Goal: Task Accomplishment & Management: Manage account settings

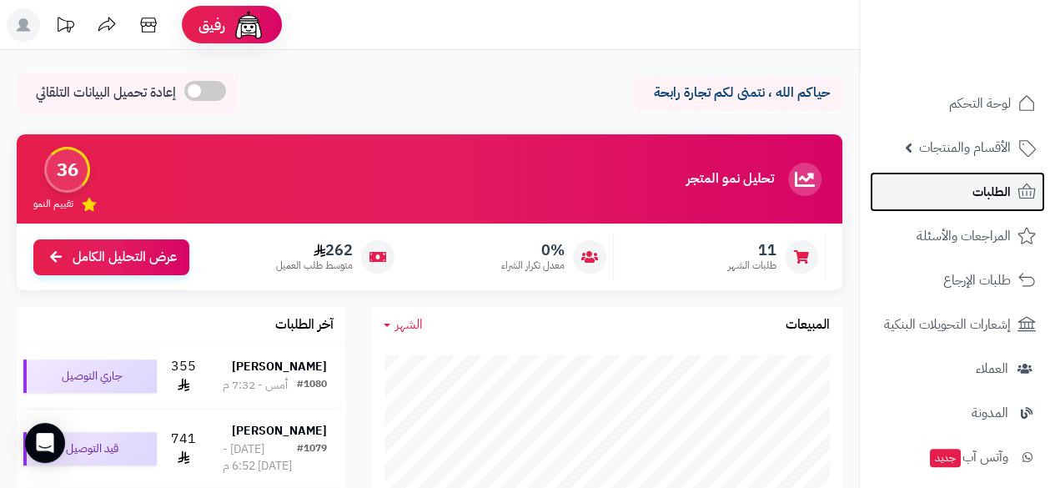
click at [974, 192] on span "الطلبات" at bounding box center [991, 191] width 38 height 23
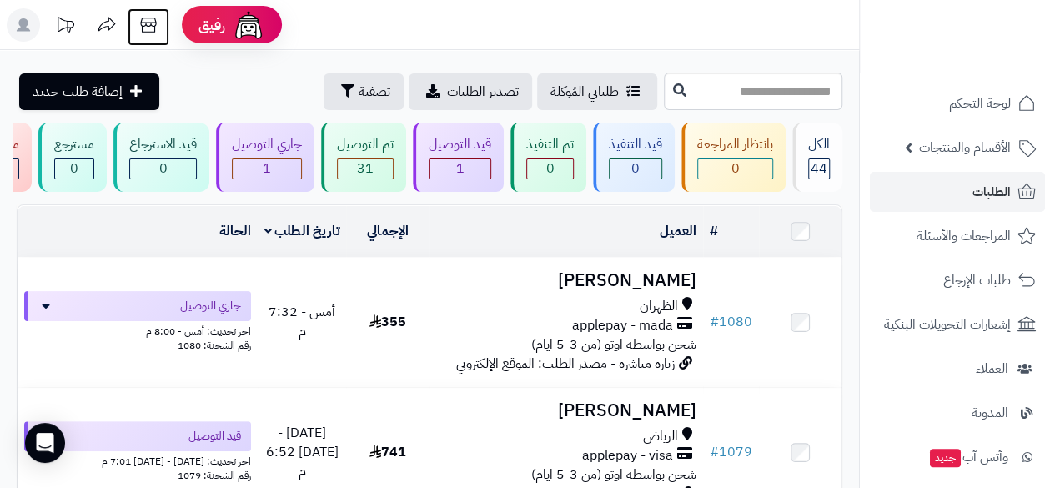
click at [147, 16] on icon at bounding box center [148, 24] width 33 height 33
click at [153, 18] on icon at bounding box center [148, 25] width 16 height 15
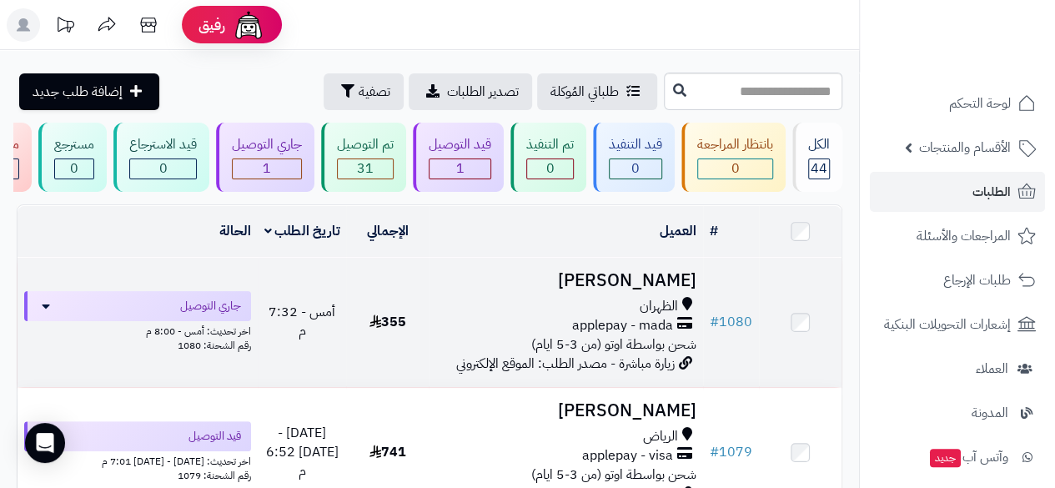
click at [559, 364] on span "زيارة مباشرة - مصدر الطلب: الموقع الإلكتروني" at bounding box center [565, 364] width 218 height 20
click at [692, 335] on icon at bounding box center [684, 325] width 15 height 19
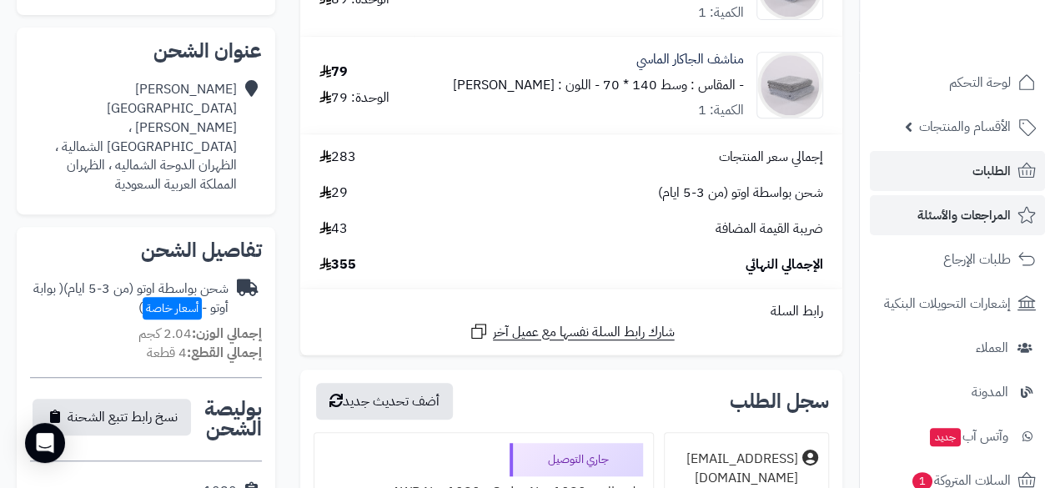
scroll to position [367, 0]
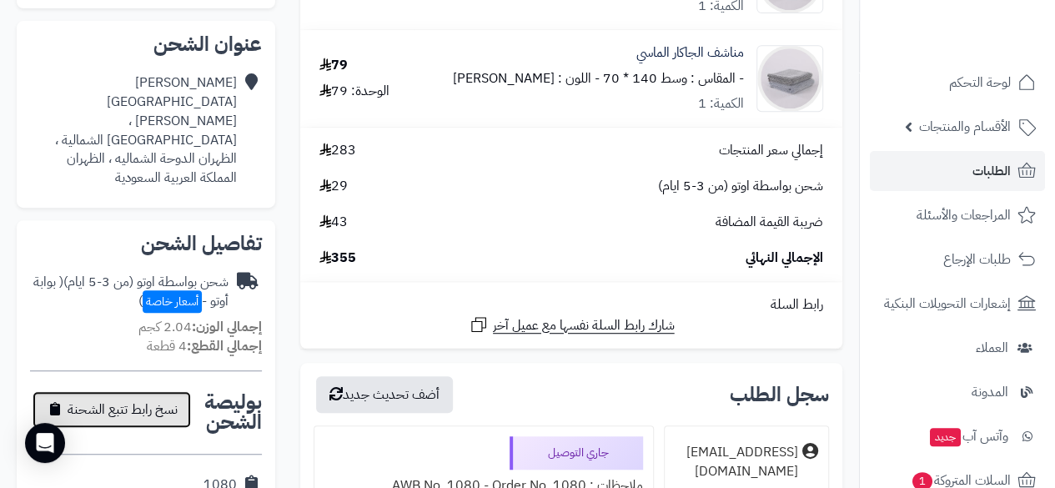
click at [168, 399] on span "نسخ رابط تتبع الشحنة" at bounding box center [123, 409] width 110 height 20
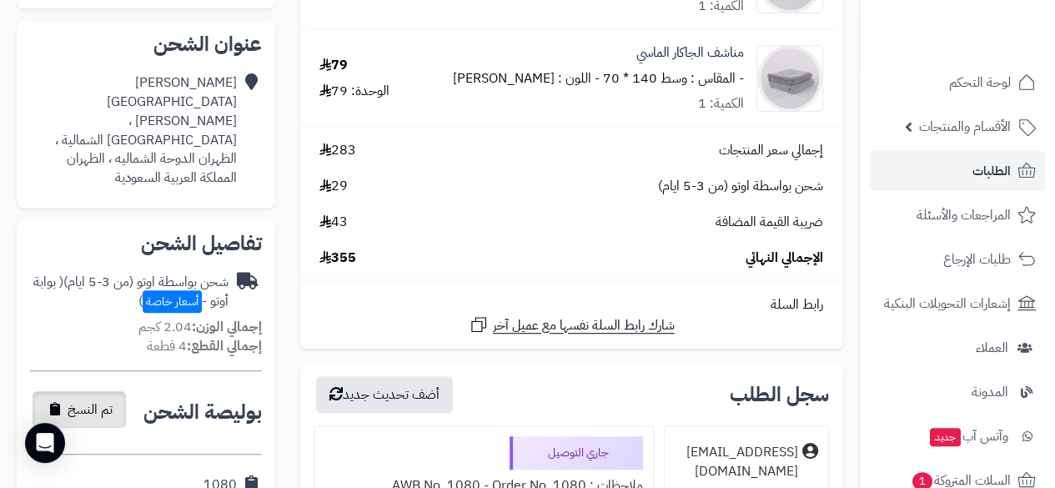
click at [132, 392] on div "**********" at bounding box center [81, 412] width 102 height 41
click at [99, 391] on button "تم النسخ" at bounding box center [79, 409] width 93 height 37
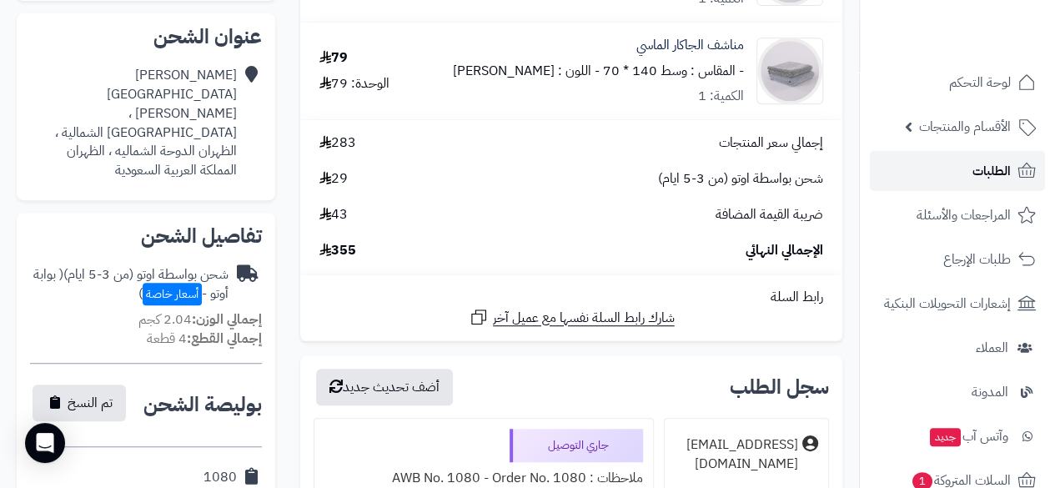
click at [970, 175] on link "الطلبات" at bounding box center [957, 171] width 175 height 40
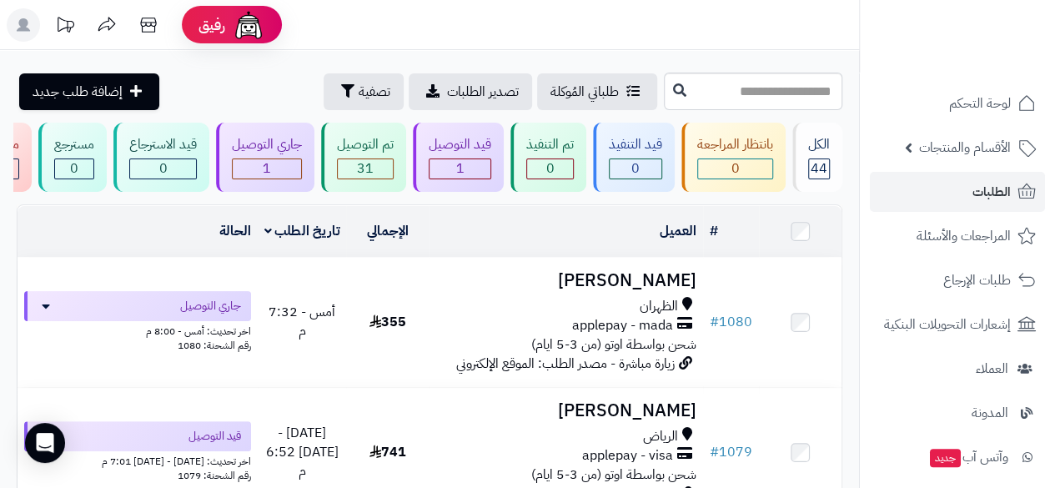
drag, startPoint x: 863, startPoint y: 309, endPoint x: 858, endPoint y: 328, distance: 19.0
click at [859, 328] on nav "لوحة التحكم الأقسام والمنتجات المنتجات مخزون الخيارات الأقسام الماركات مواصفات …" at bounding box center [957, 265] width 196 height 488
drag, startPoint x: 857, startPoint y: 308, endPoint x: 854, endPoint y: 329, distance: 21.9
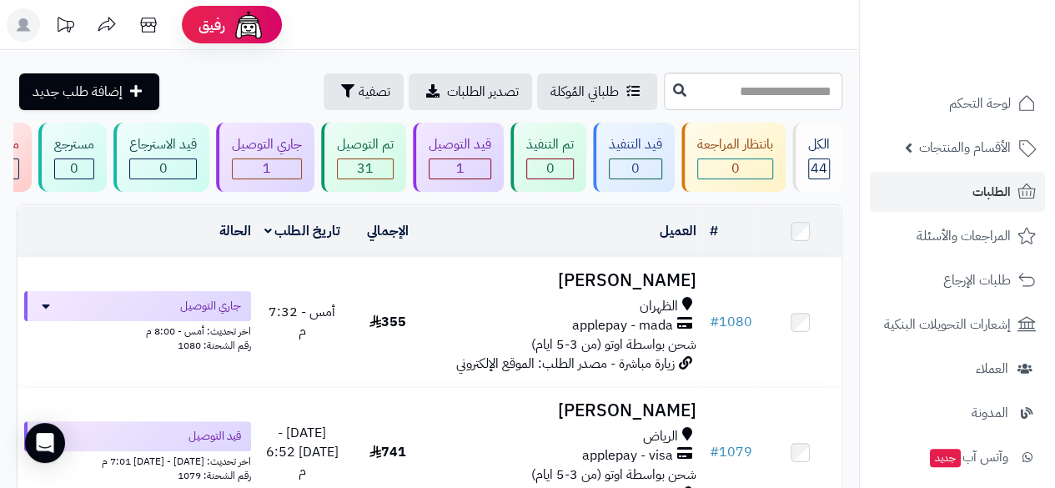
drag, startPoint x: 857, startPoint y: 312, endPoint x: 842, endPoint y: 324, distance: 19.5
click at [863, 315] on li "إشعارات التحويلات البنكية" at bounding box center [957, 324] width 195 height 40
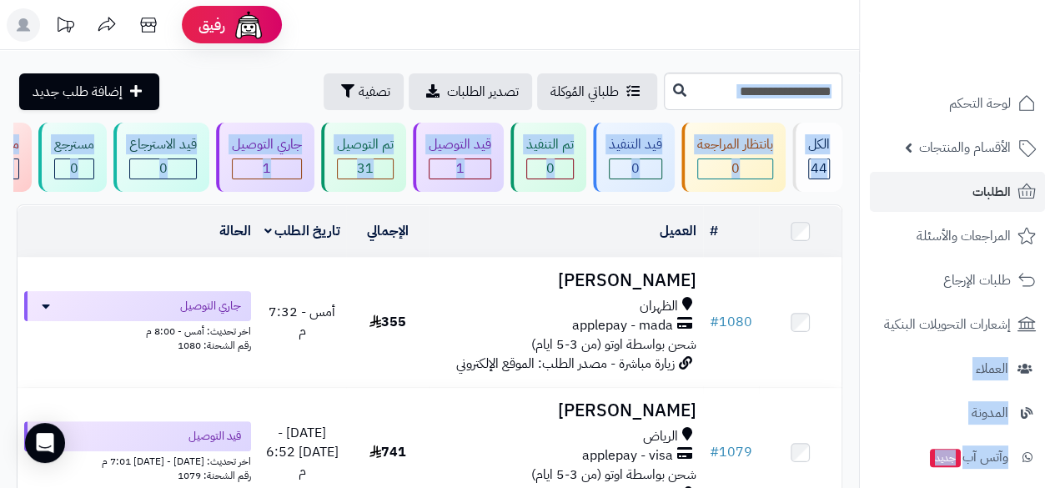
drag, startPoint x: 862, startPoint y: 314, endPoint x: 847, endPoint y: 352, distance: 40.4
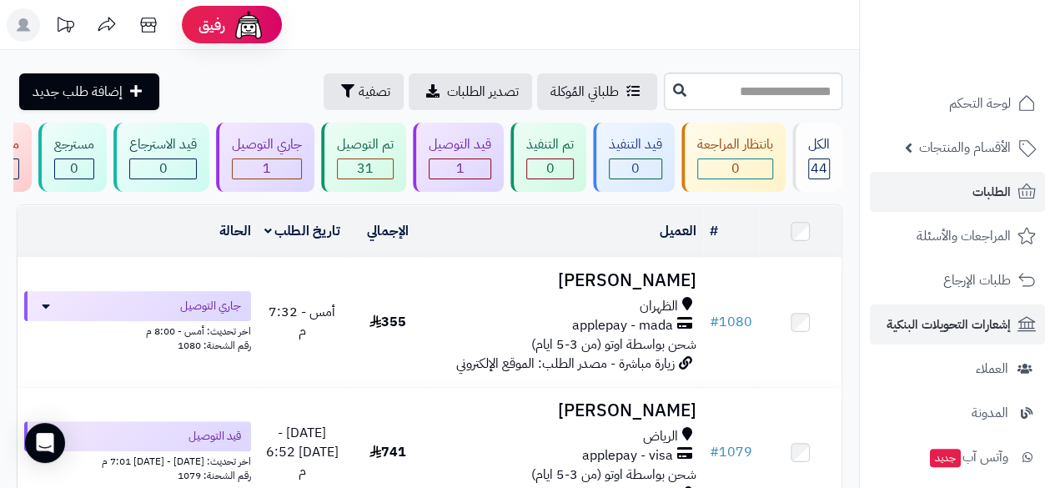
click at [864, 319] on li "إشعارات التحويلات البنكية" at bounding box center [957, 324] width 195 height 40
drag, startPoint x: 857, startPoint y: 263, endPoint x: 855, endPoint y: 289, distance: 26.8
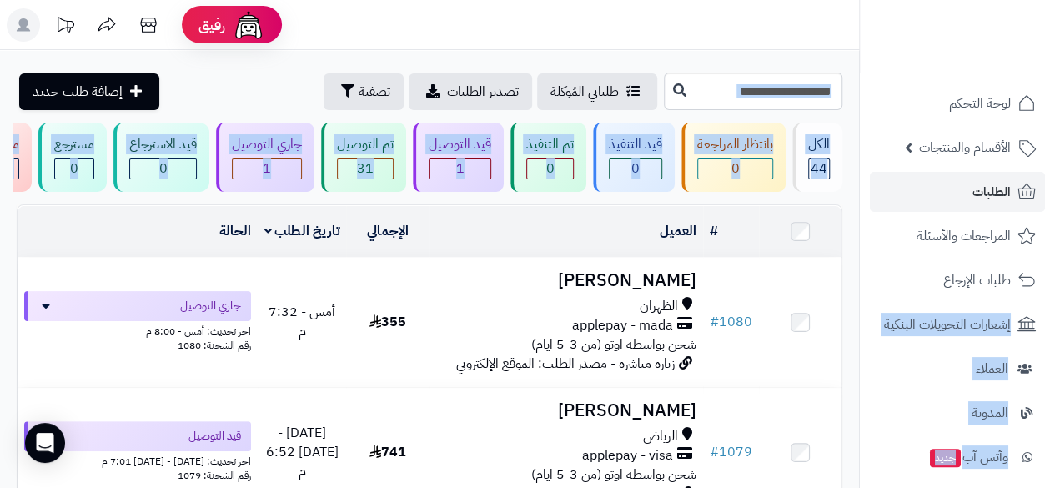
drag, startPoint x: 864, startPoint y: 287, endPoint x: 852, endPoint y: 316, distance: 31.4
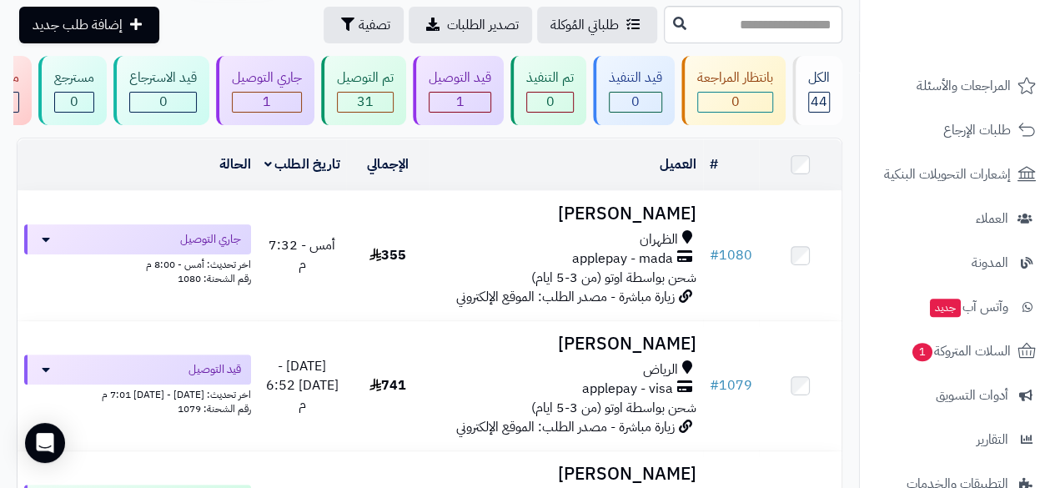
scroll to position [152, 0]
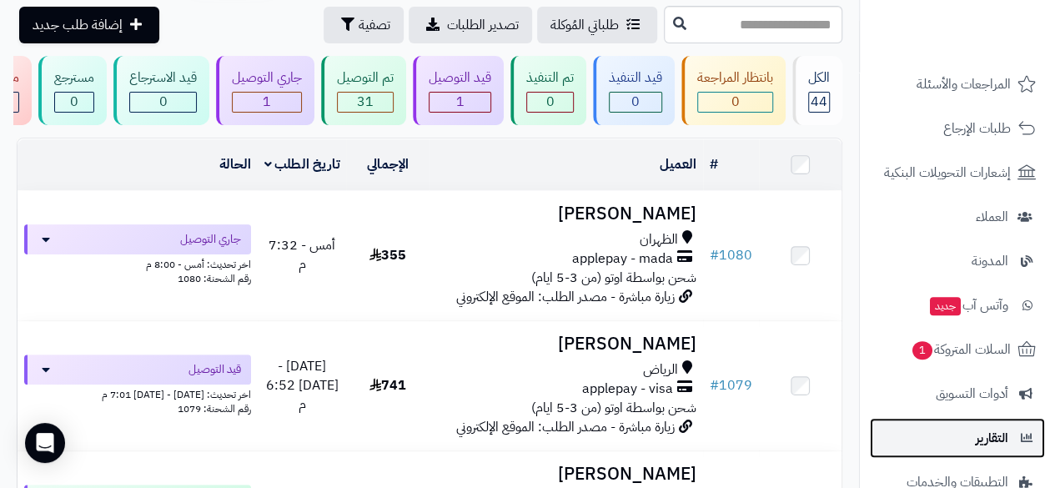
click at [946, 443] on link "التقارير" at bounding box center [957, 438] width 175 height 40
